Goal: Book appointment/travel/reservation

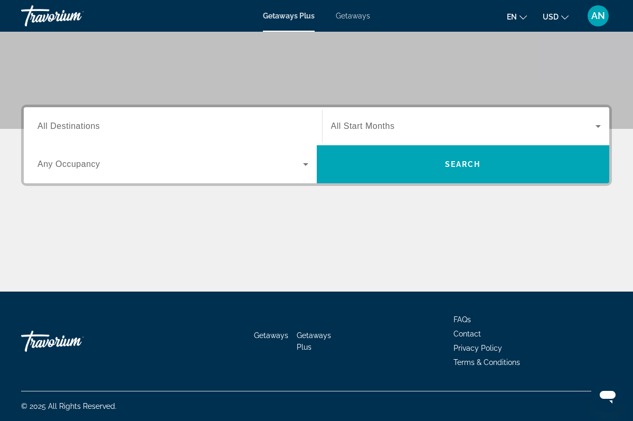
scroll to position [188, 0]
click at [105, 126] on input "Destination All Destinations" at bounding box center [173, 126] width 271 height 13
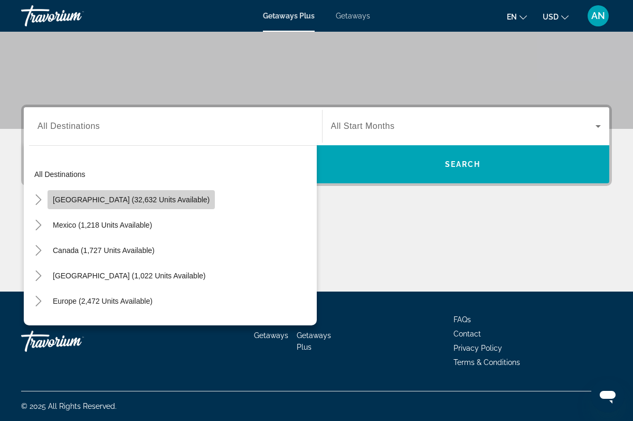
click at [139, 198] on span "[GEOGRAPHIC_DATA] (32,632 units available)" at bounding box center [131, 199] width 157 height 8
type input "**********"
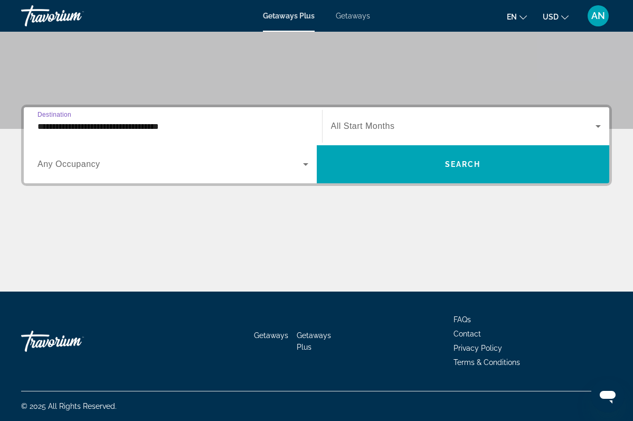
click at [88, 163] on span "Any Occupancy" at bounding box center [69, 164] width 63 height 9
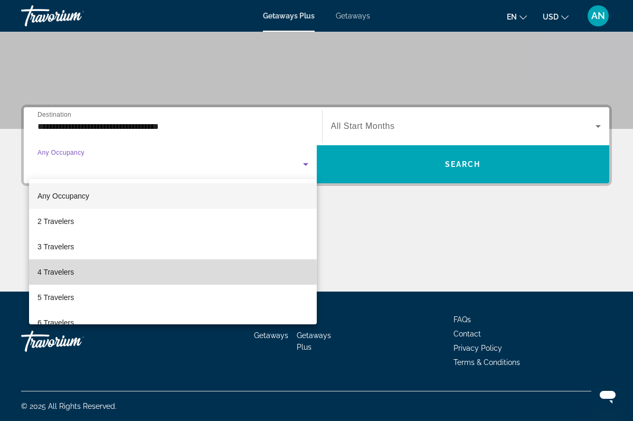
click at [70, 272] on span "4 Travelers" at bounding box center [56, 272] width 36 height 13
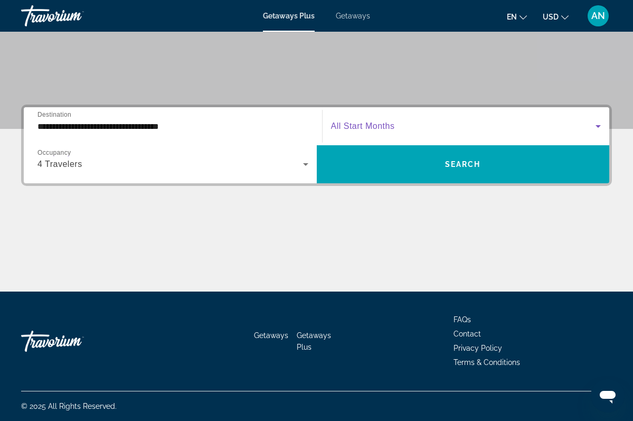
click at [597, 127] on icon "Search widget" at bounding box center [598, 126] width 13 height 13
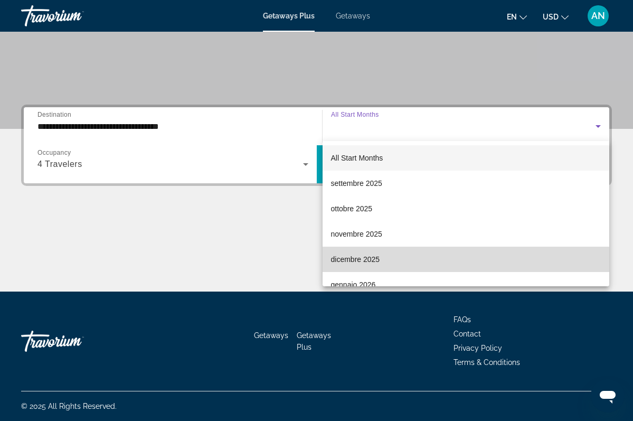
click at [359, 261] on span "dicembre 2025" at bounding box center [355, 259] width 49 height 13
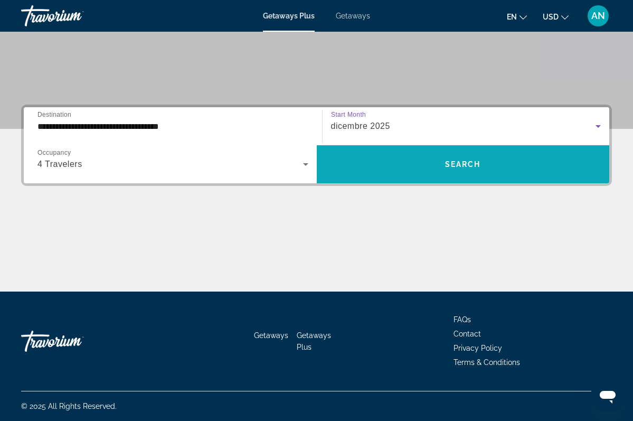
click at [475, 161] on span "Search" at bounding box center [463, 164] width 36 height 8
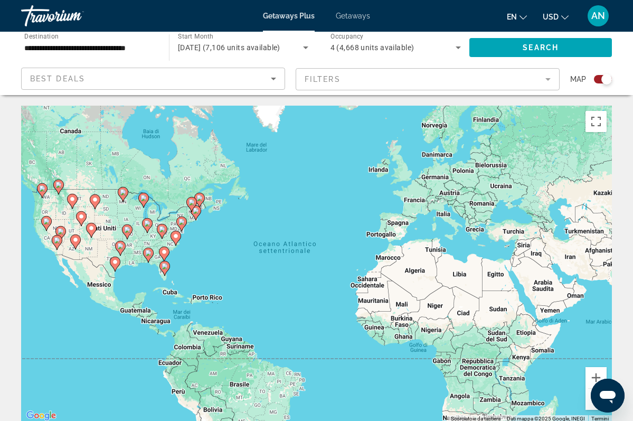
click at [88, 236] on gmp-advanced-marker "Main content" at bounding box center [91, 230] width 11 height 16
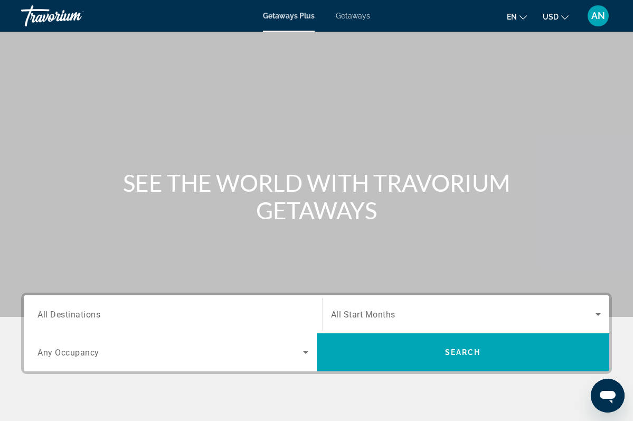
click at [12, 347] on div "Destination All Destinations Start Month All Start Months Occupancy Any Occupan…" at bounding box center [316, 386] width 633 height 187
